Goal: Information Seeking & Learning: Find specific fact

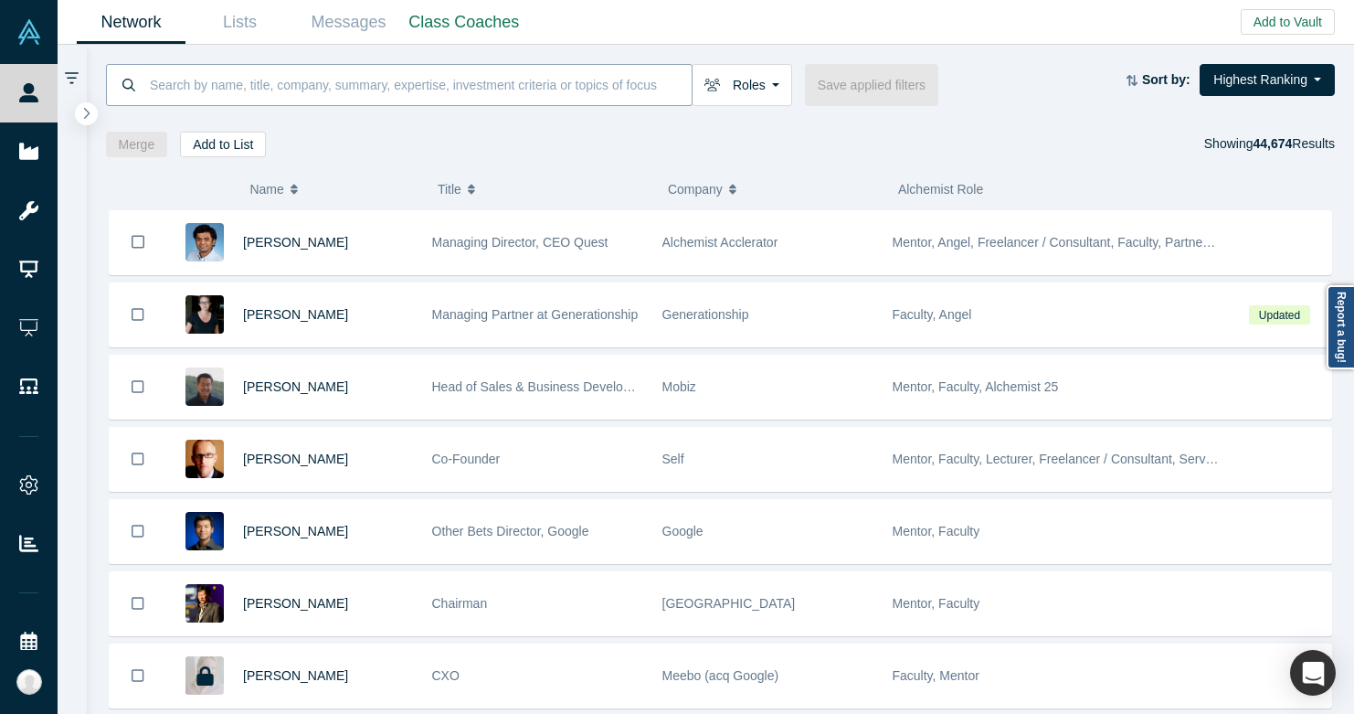
click at [156, 87] on input at bounding box center [420, 84] width 544 height 43
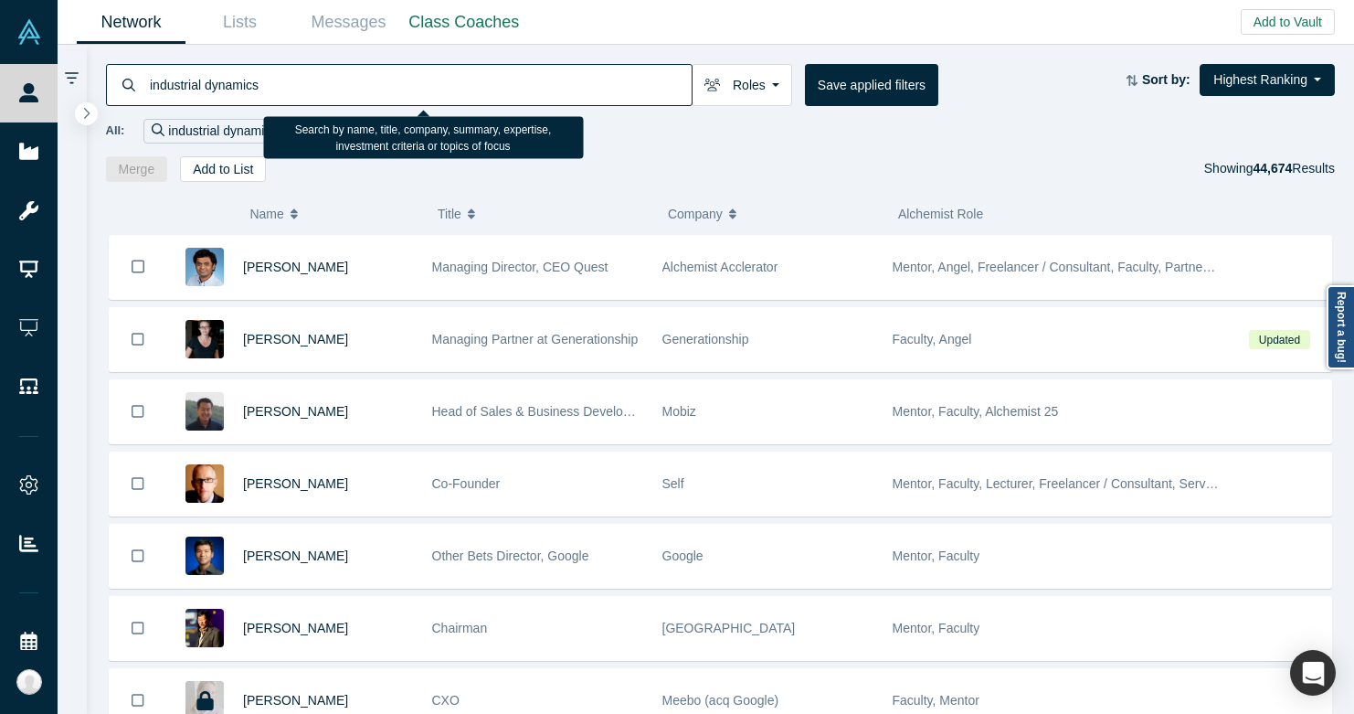
type input "industrial dynamics"
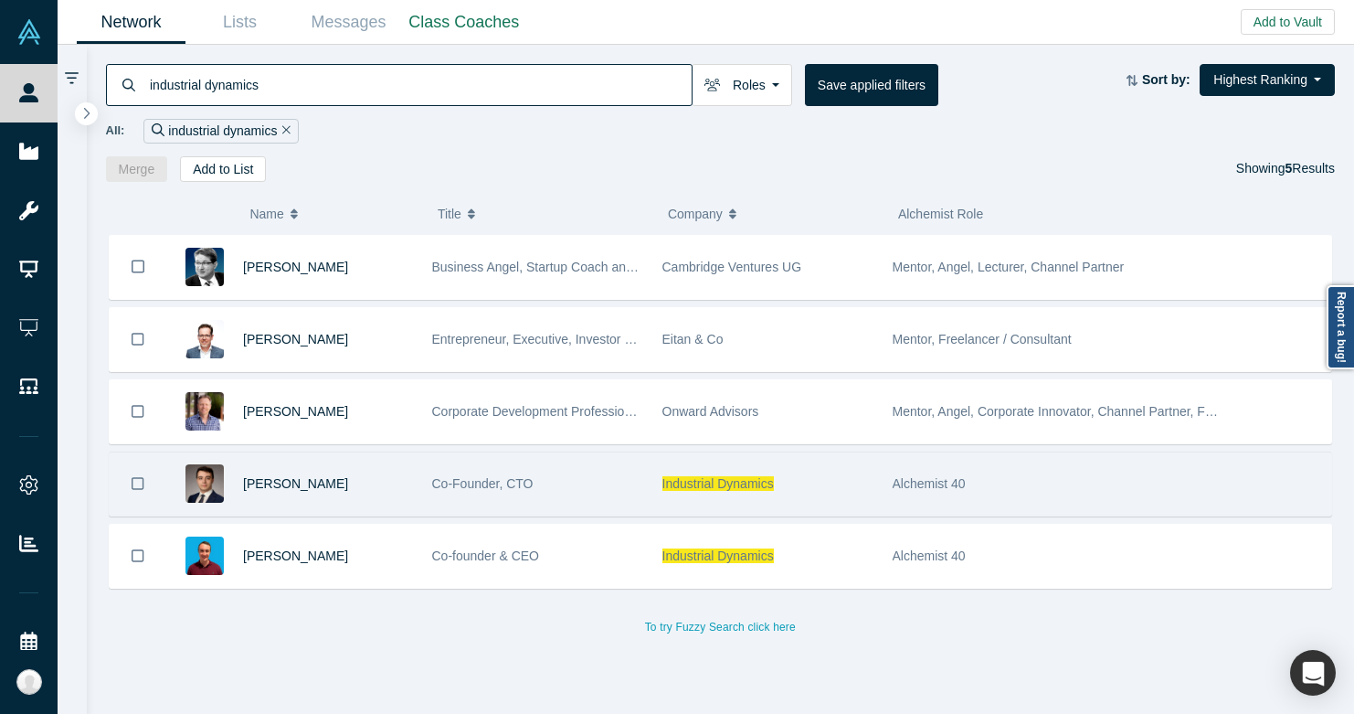
click at [681, 501] on div "Industrial Dynamics" at bounding box center [767, 483] width 211 height 63
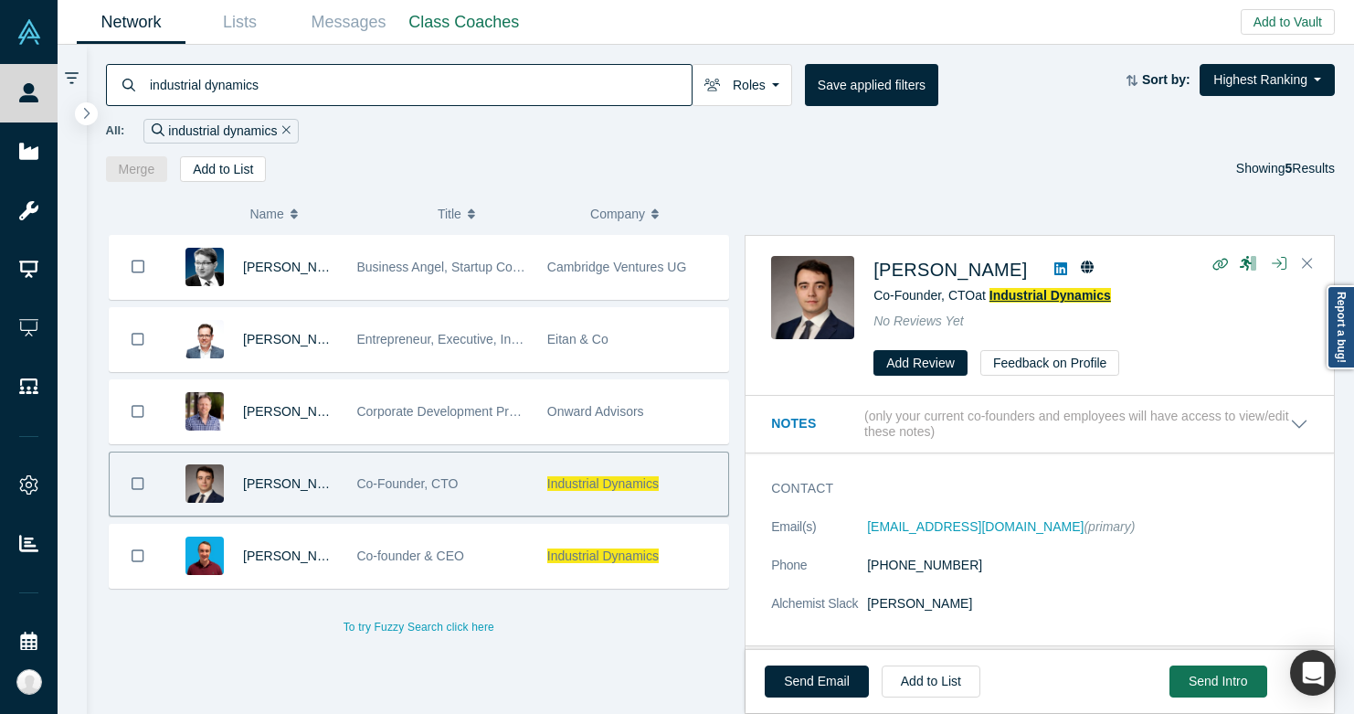
click at [1012, 295] on span "Industrial Dynamics" at bounding box center [1050, 295] width 122 height 15
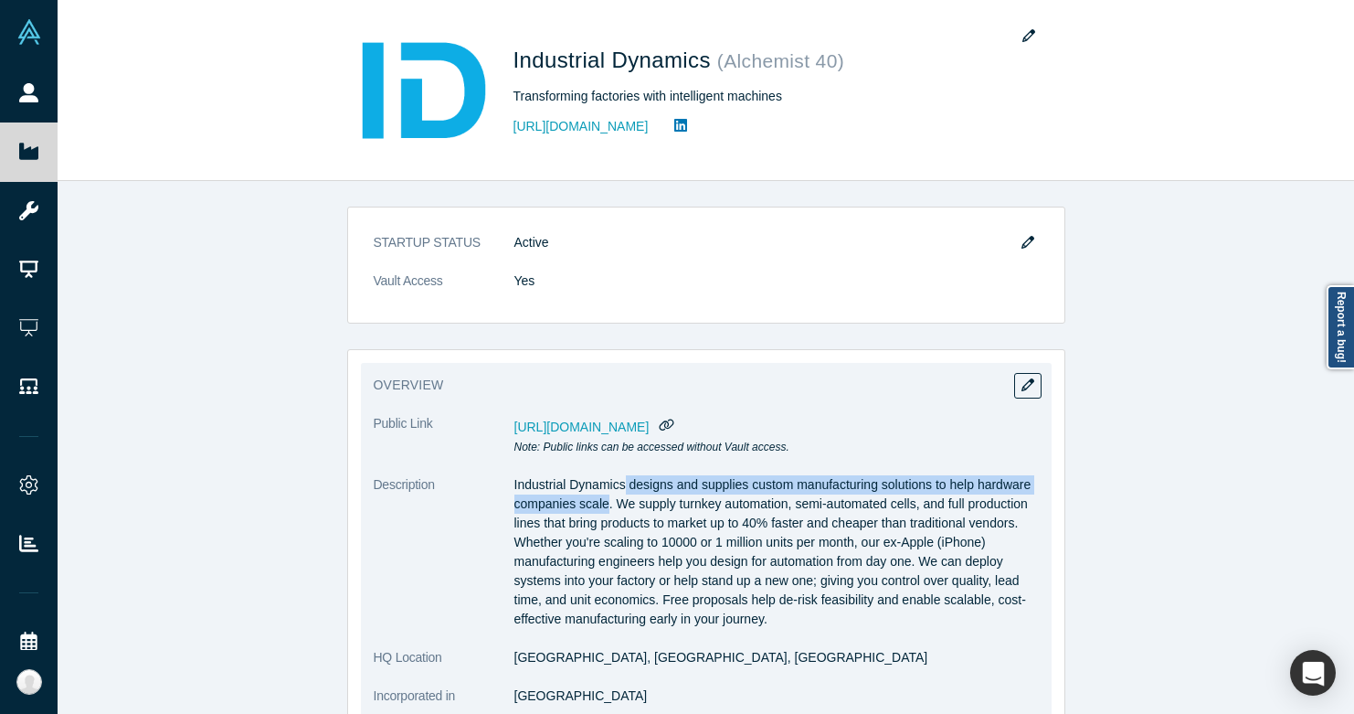
drag, startPoint x: 610, startPoint y: 502, endPoint x: 628, endPoint y: 482, distance: 26.6
click at [628, 482] on p "Industrial Dynamics designs and supplies custom manufacturing solutions to help…" at bounding box center [776, 551] width 524 height 153
copy p "designs and supplies custom manufacturing solutions to help hardware companies …"
